Goal: Task Accomplishment & Management: Use online tool/utility

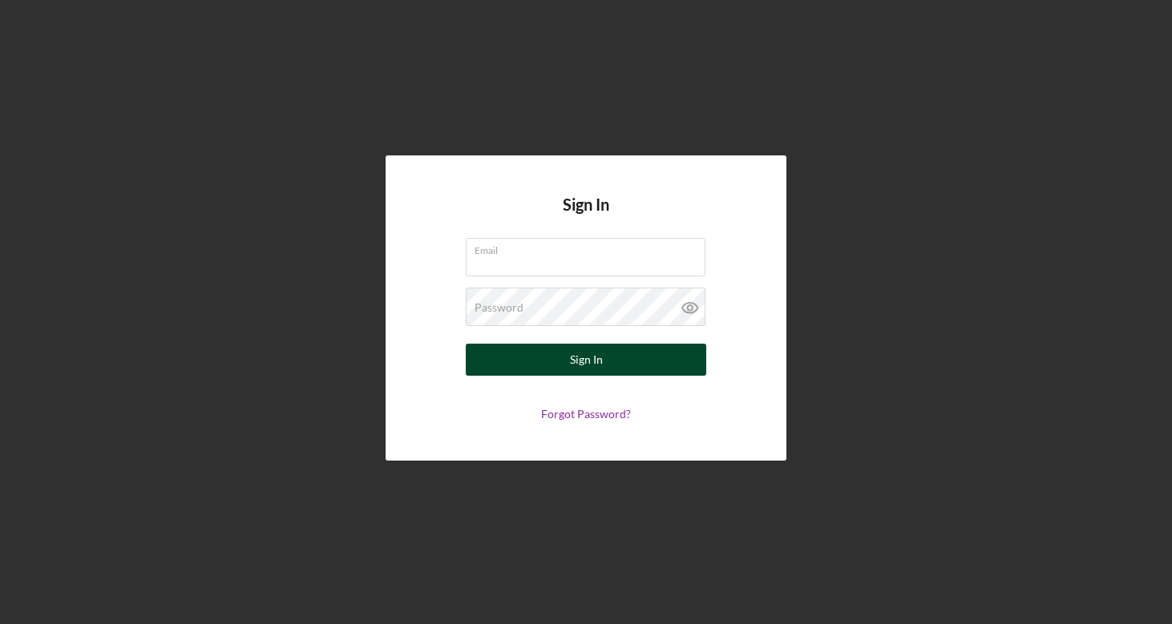
type input "[EMAIL_ADDRESS][DOMAIN_NAME]"
click at [572, 364] on div "Sign In" at bounding box center [586, 360] width 33 height 32
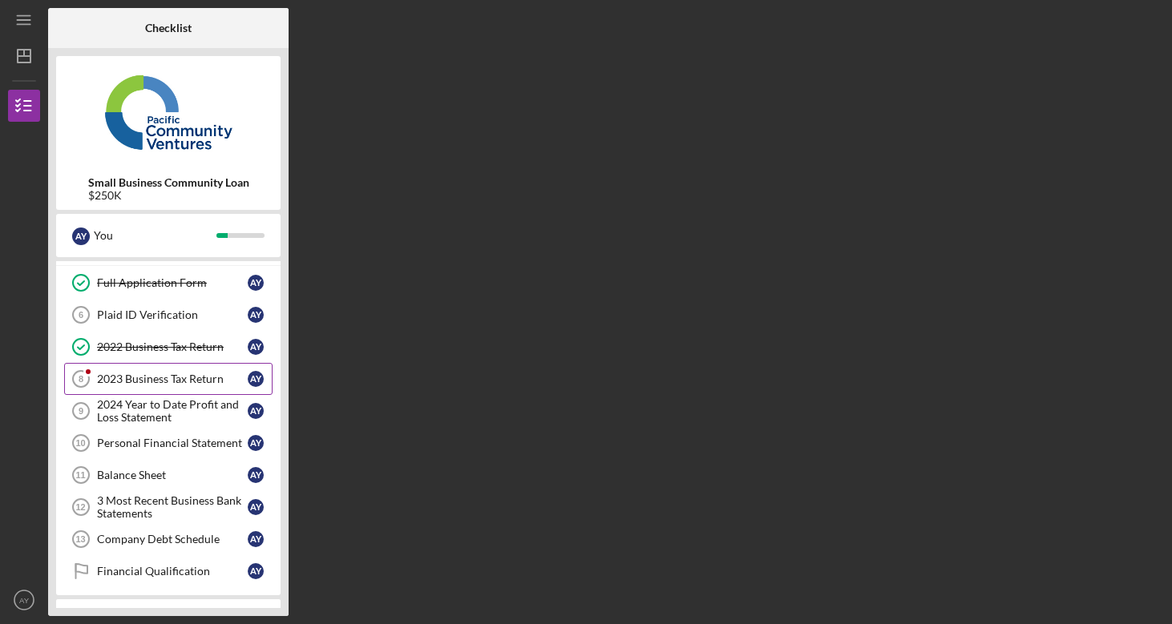
scroll to position [131, 0]
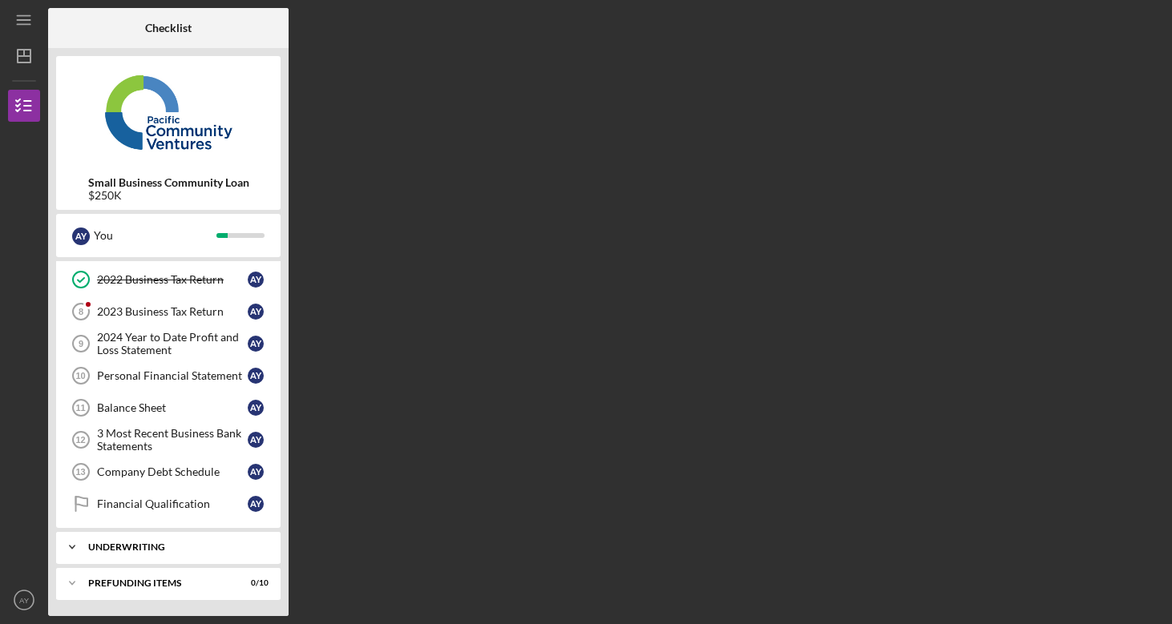
click at [123, 546] on div "Underwriting" at bounding box center [174, 548] width 172 height 10
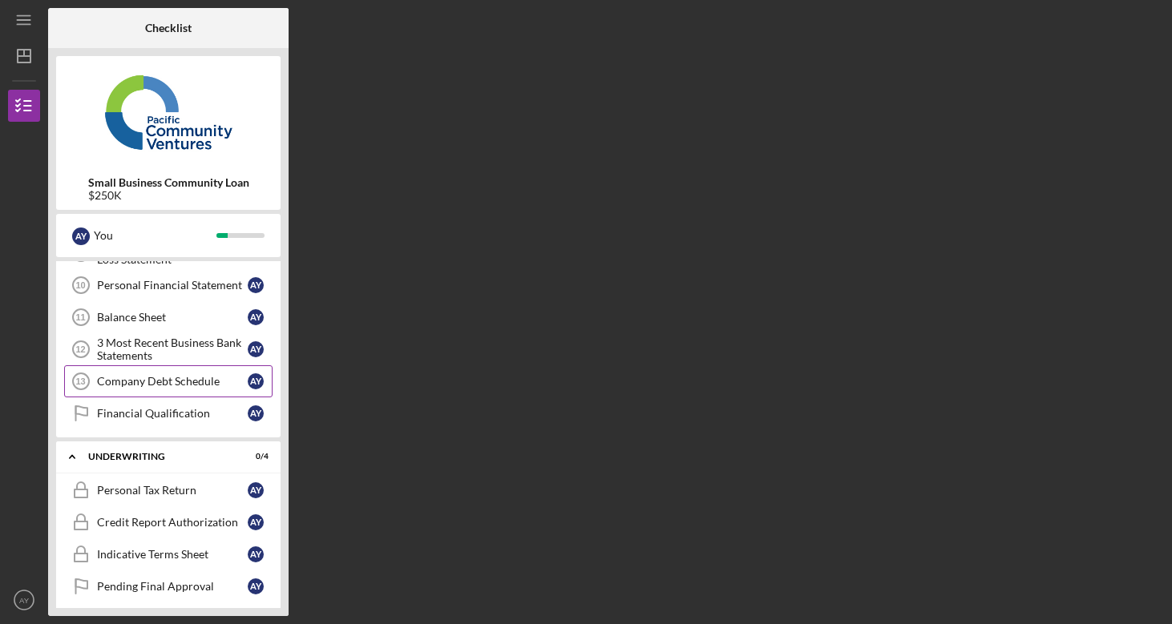
scroll to position [268, 0]
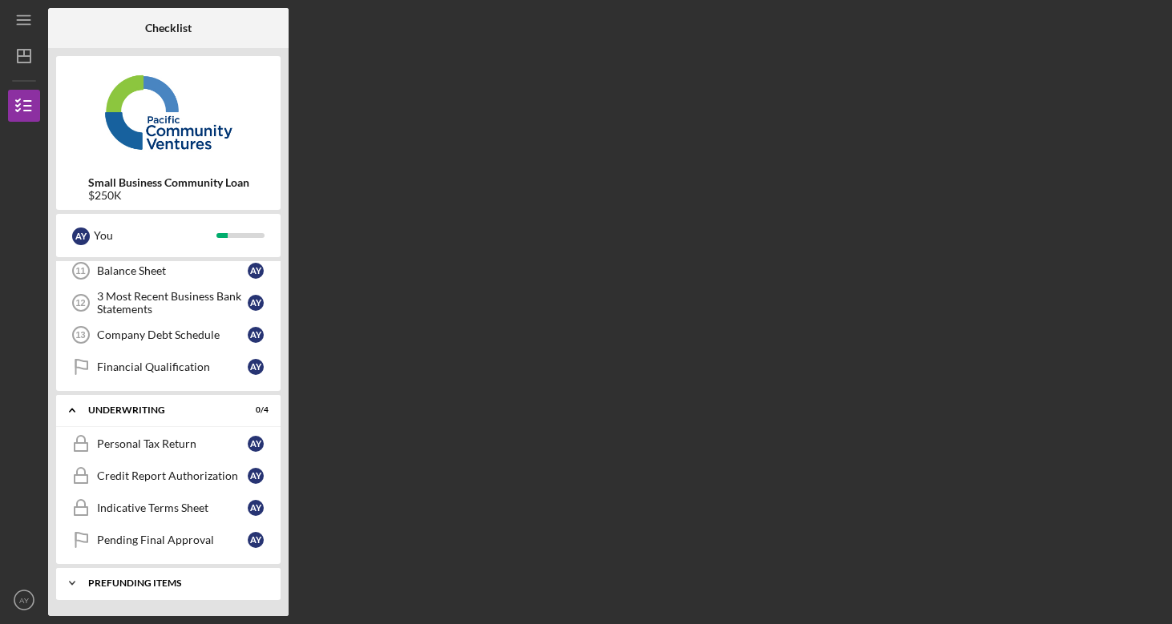
click at [123, 583] on div "Prefunding Items" at bounding box center [174, 584] width 172 height 10
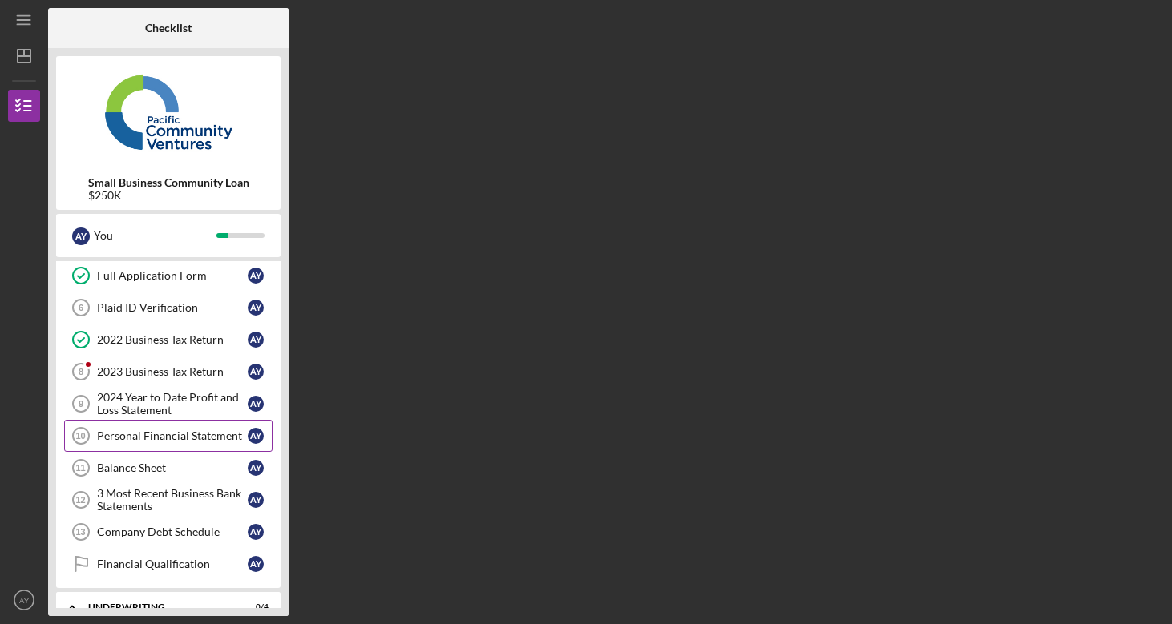
scroll to position [78, 0]
